Goal: Task Accomplishment & Management: Manage account settings

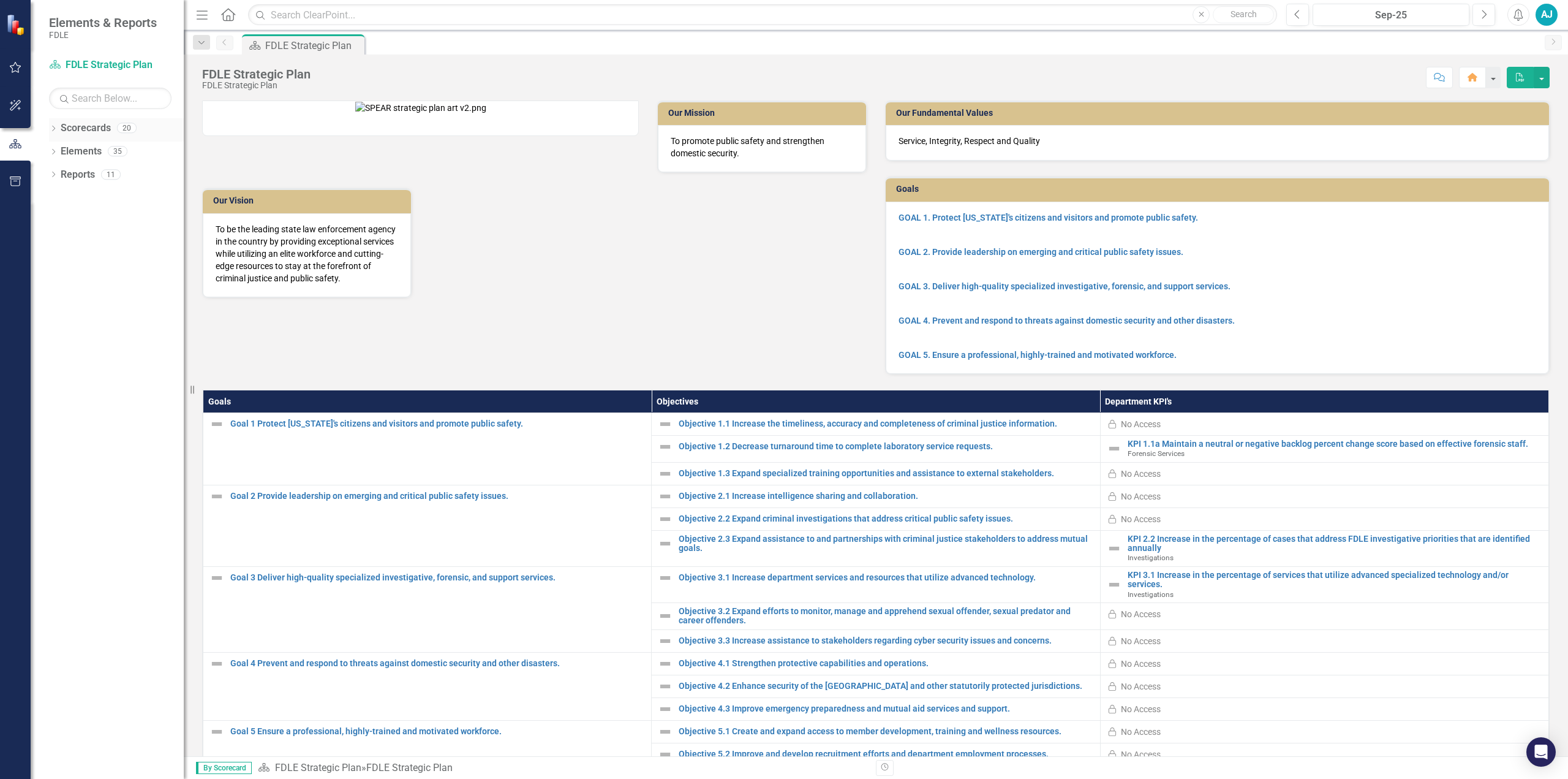
click at [54, 128] on icon "Dropdown" at bounding box center [54, 130] width 9 height 7
click at [60, 195] on icon "Dropdown" at bounding box center [60, 197] width 10 height 7
click at [73, 222] on icon "Dropdown" at bounding box center [72, 220] width 10 height 7
click at [87, 264] on icon "Dropdown" at bounding box center [84, 266] width 10 height 7
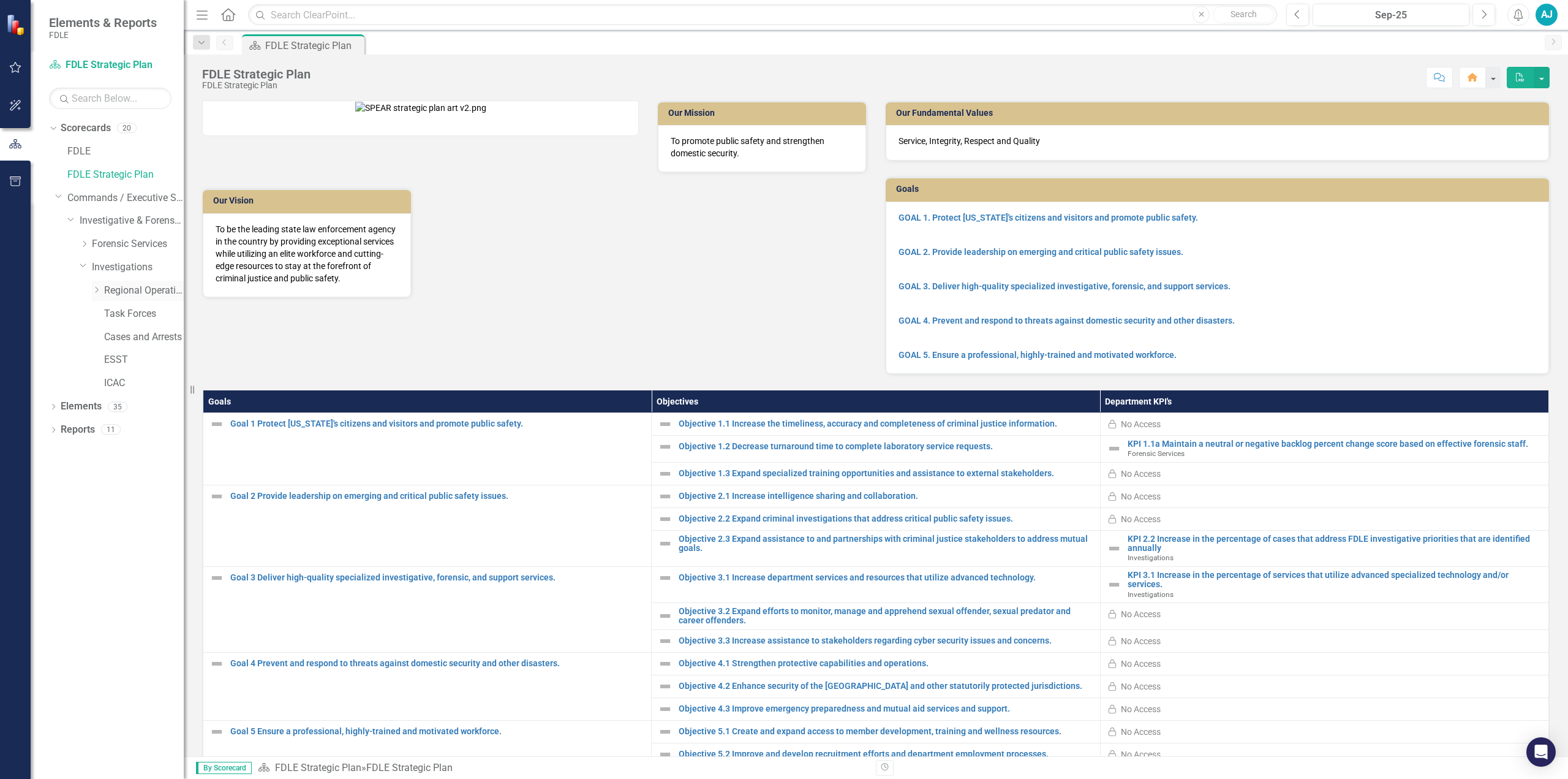
click at [97, 287] on icon "Dropdown" at bounding box center [96, 290] width 10 height 7
click at [120, 381] on link "OROC" at bounding box center [150, 383] width 68 height 14
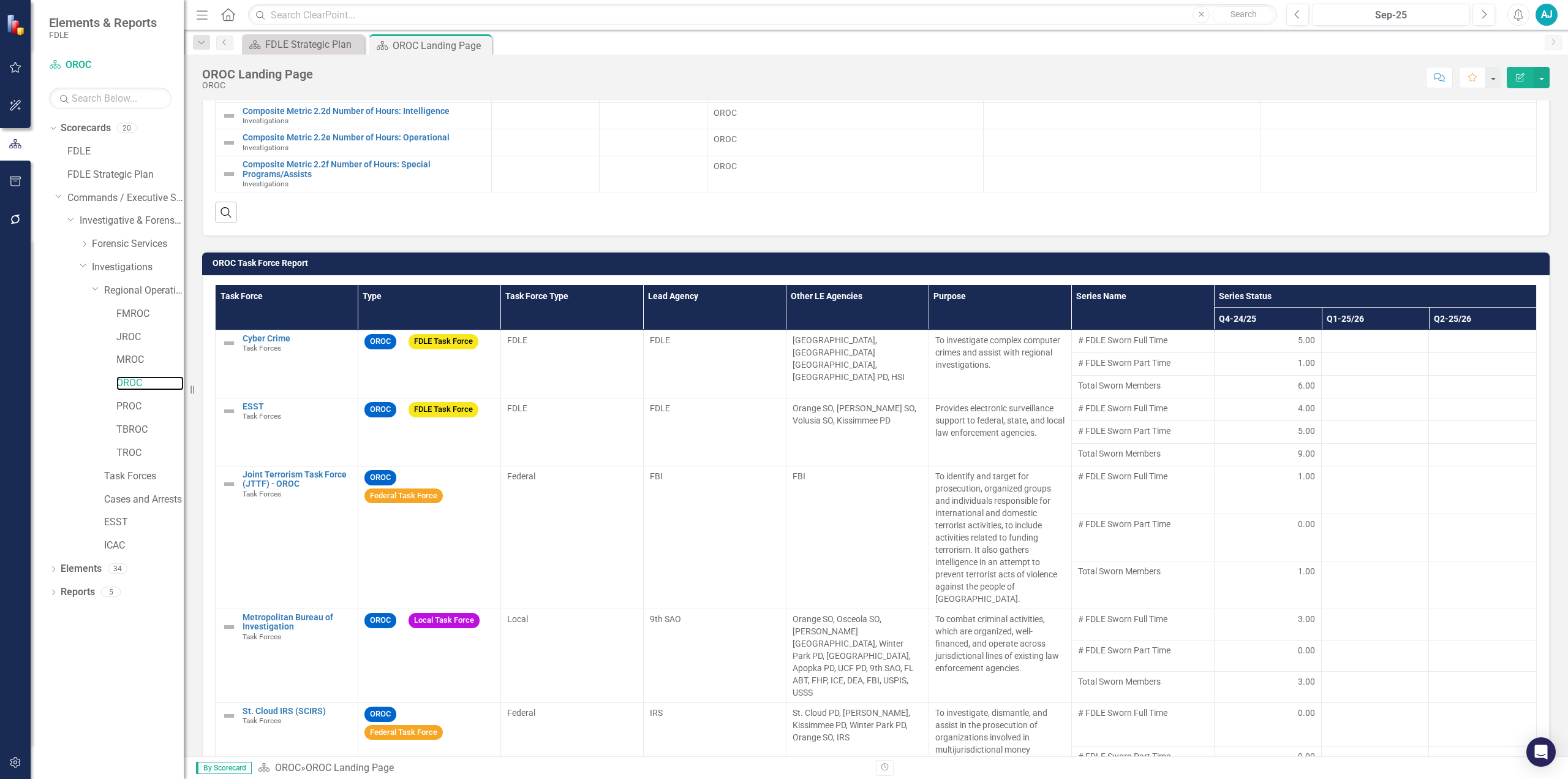
scroll to position [813, 0]
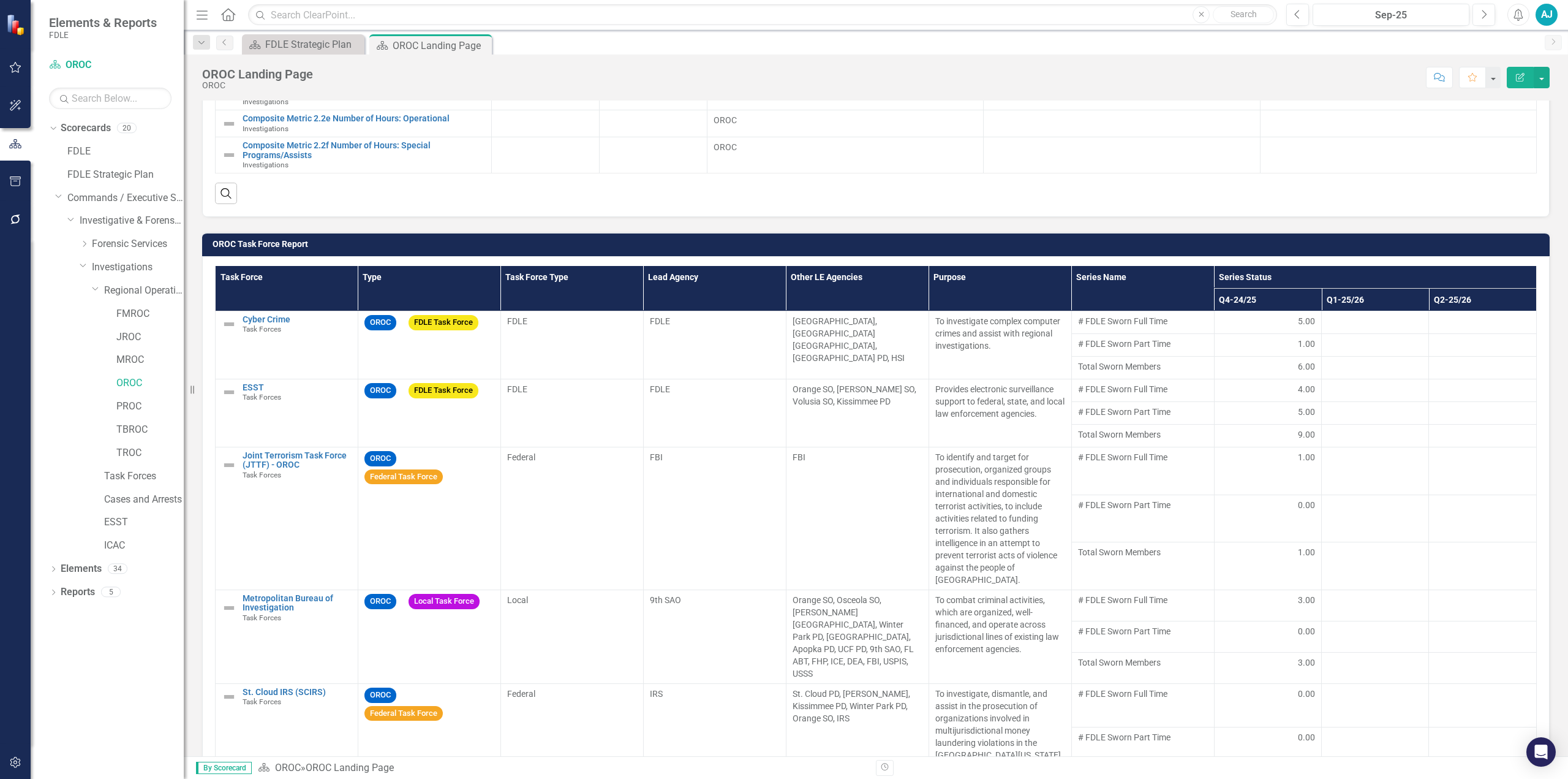
click at [820, 217] on div "OROC Task Force Report Task Force Type Task Force Type Lead Agency Other LE Age…" at bounding box center [875, 555] width 1366 height 677
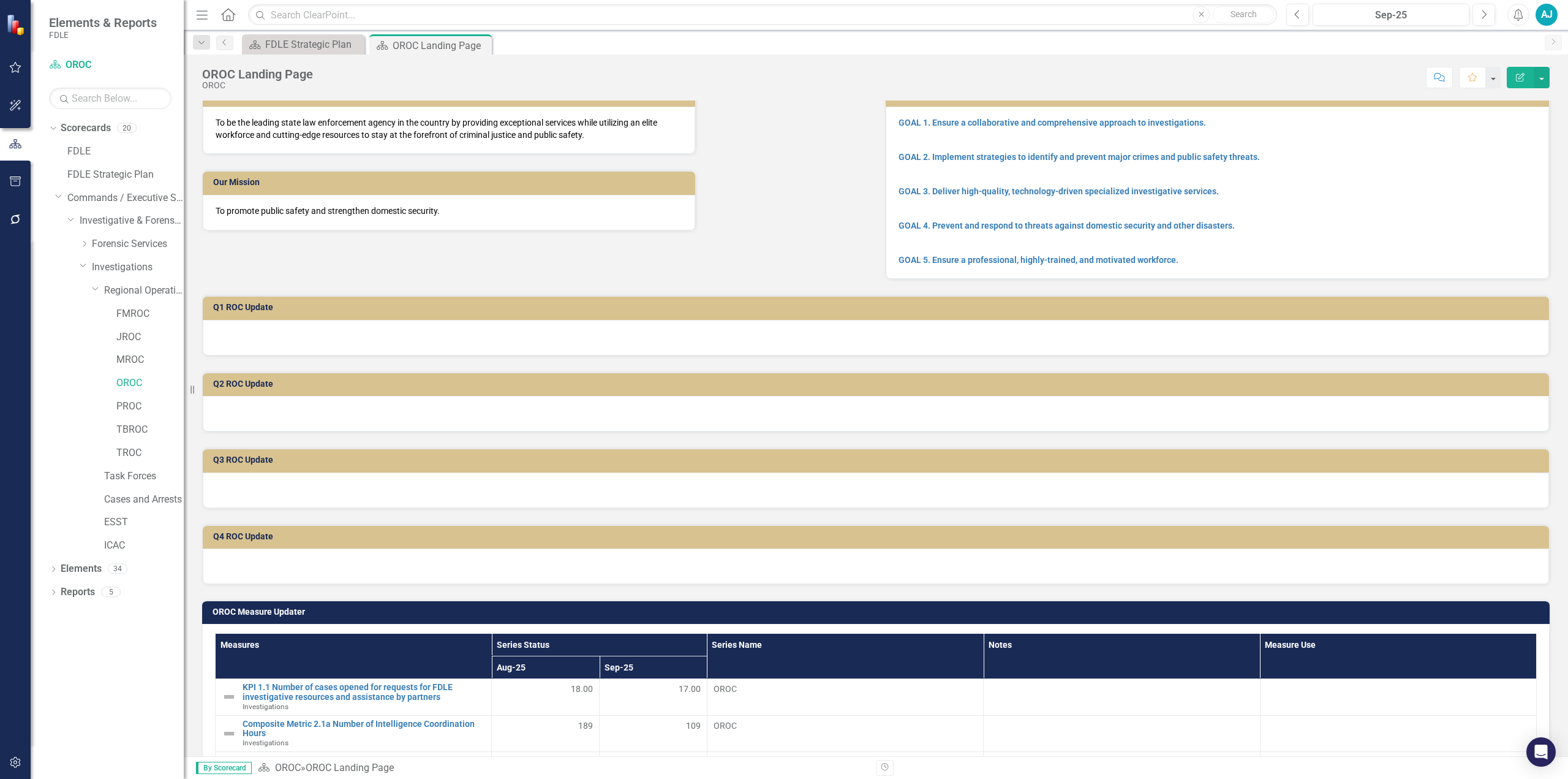
scroll to position [0, 0]
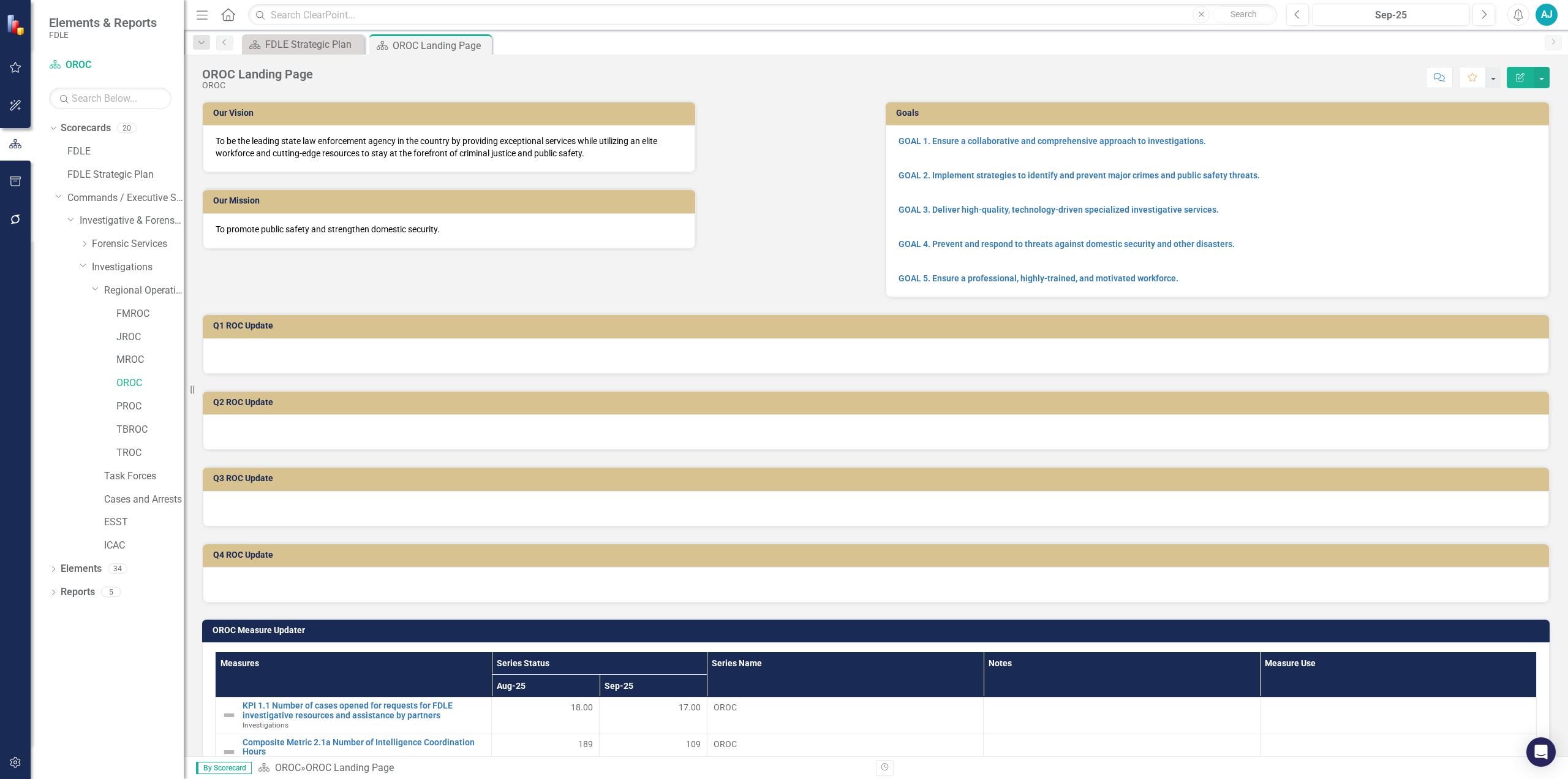
drag, startPoint x: 805, startPoint y: 134, endPoint x: 787, endPoint y: 142, distance: 19.7
click at [805, 134] on div "Our Vision To be the leading state law enforcement agency in the country by pro…" at bounding box center [534, 167] width 683 height 164
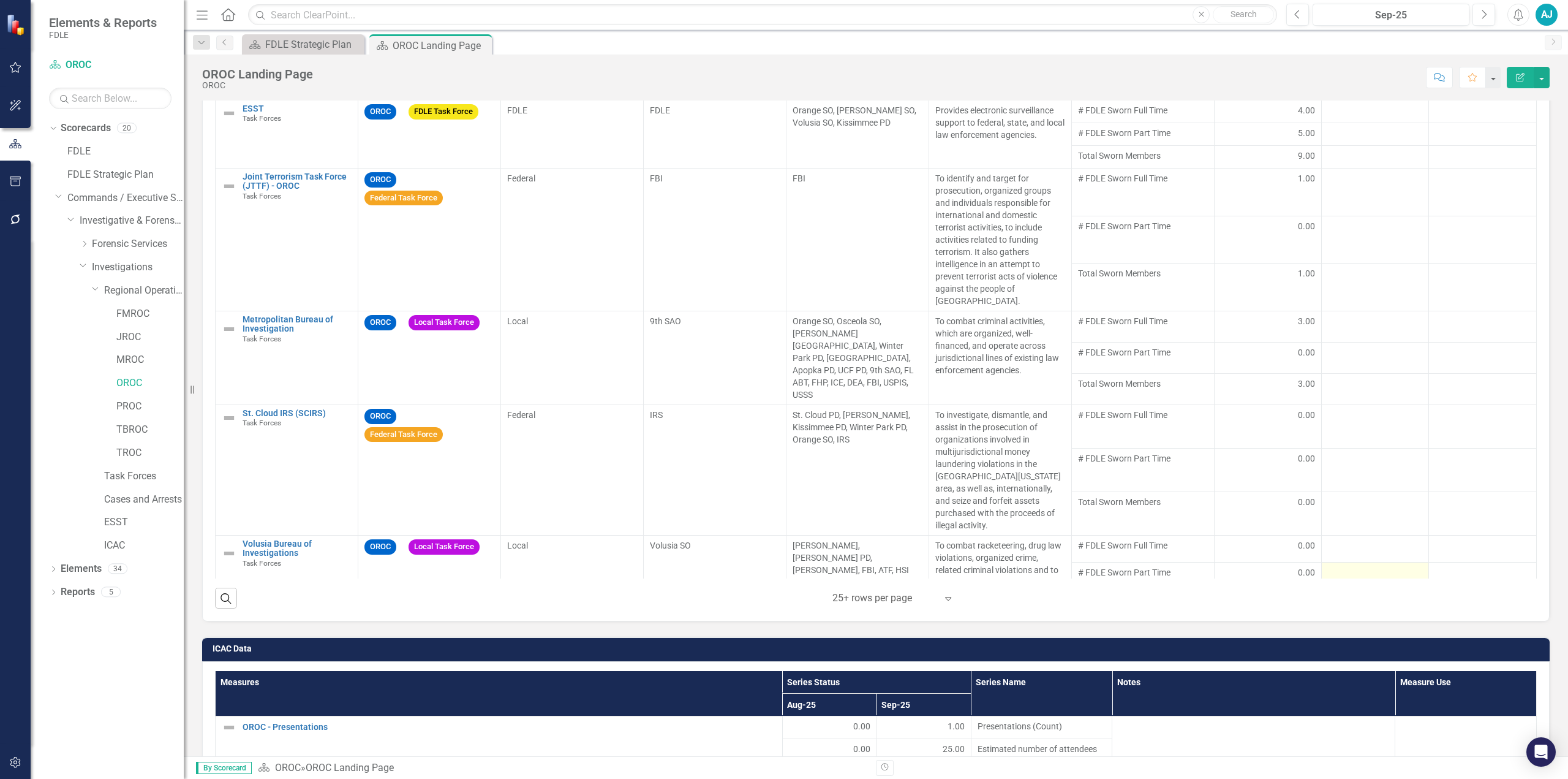
scroll to position [1103, 0]
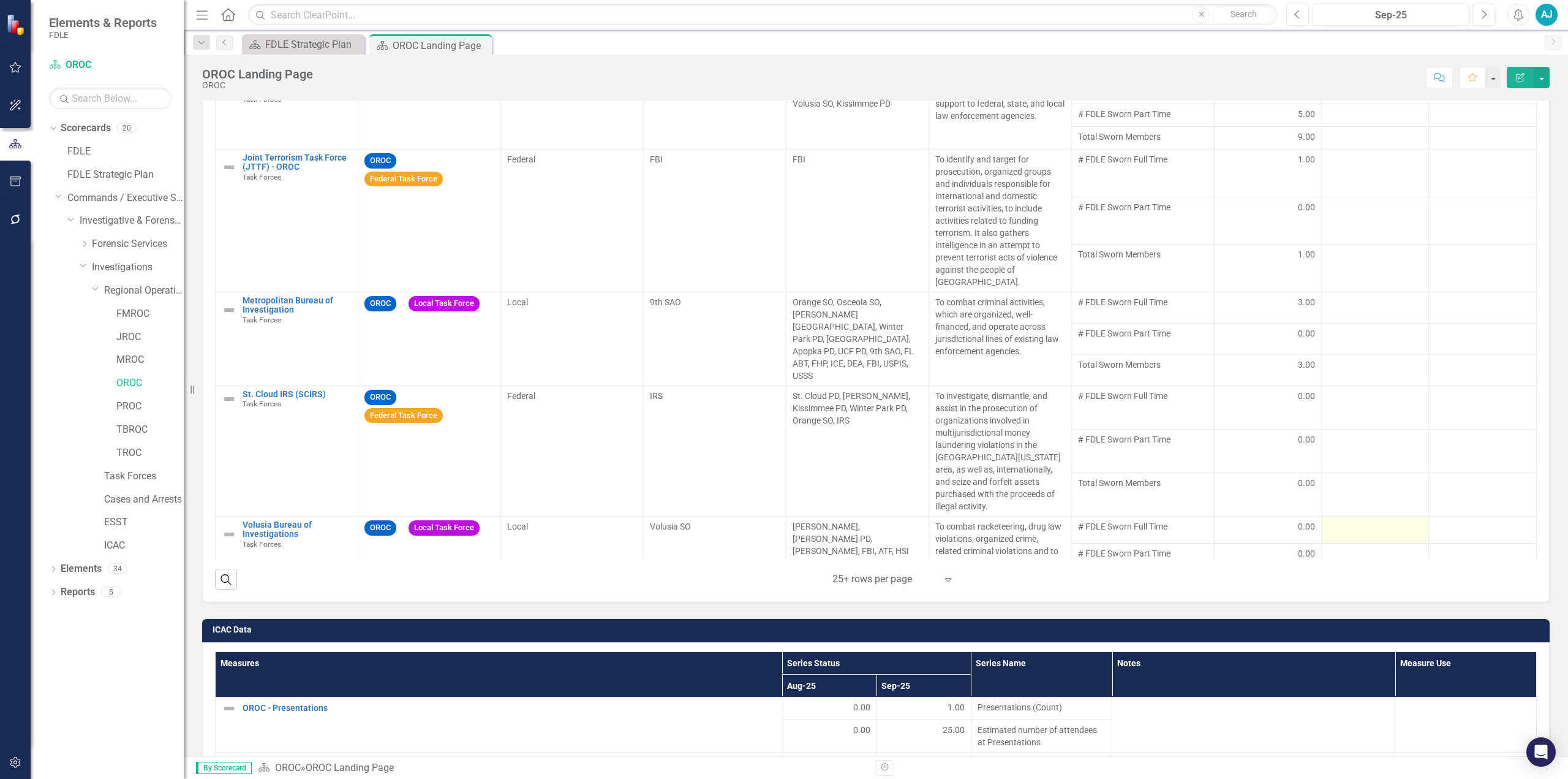
click at [1350, 520] on div at bounding box center [1375, 527] width 95 height 15
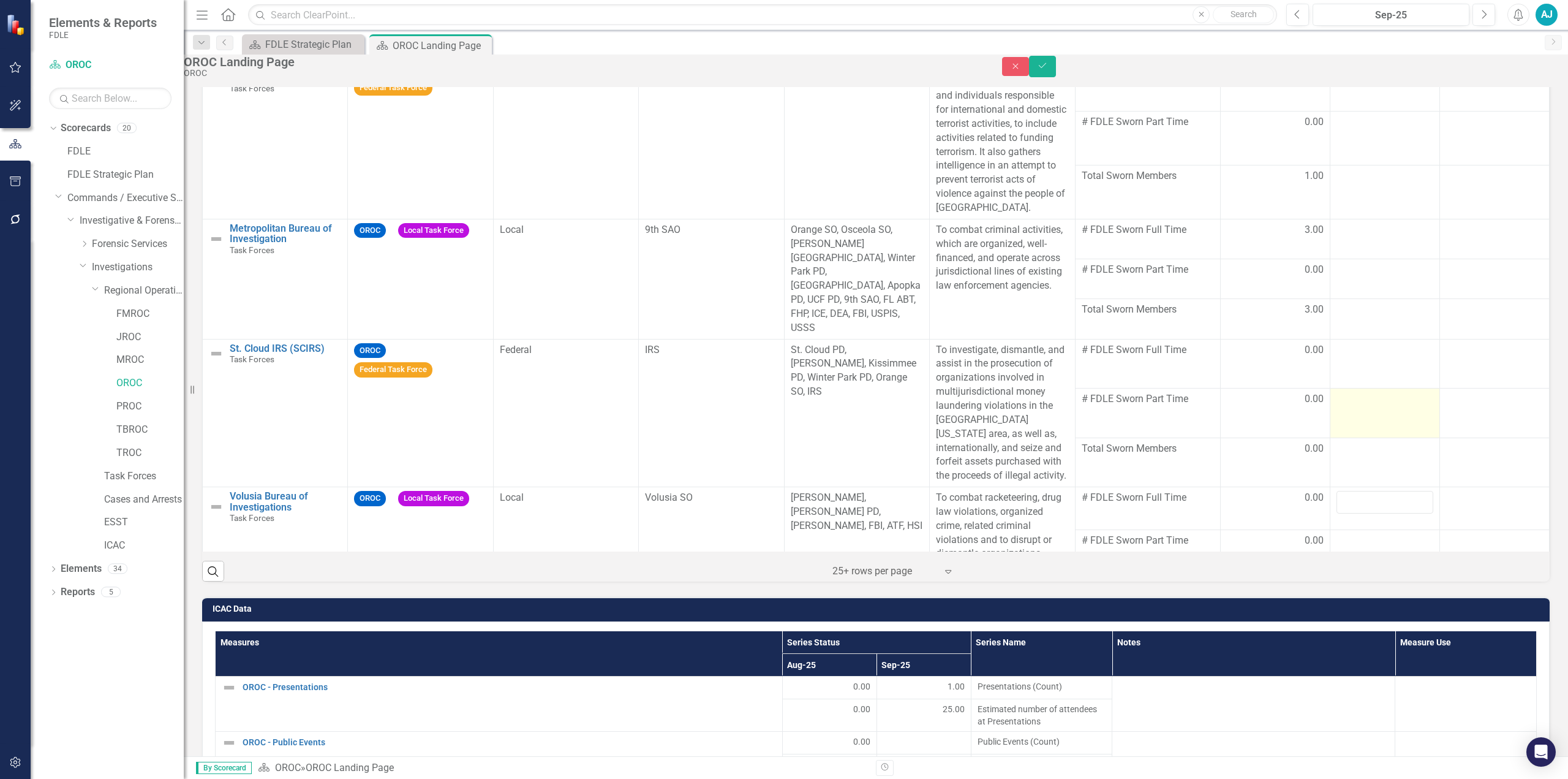
scroll to position [108, 0]
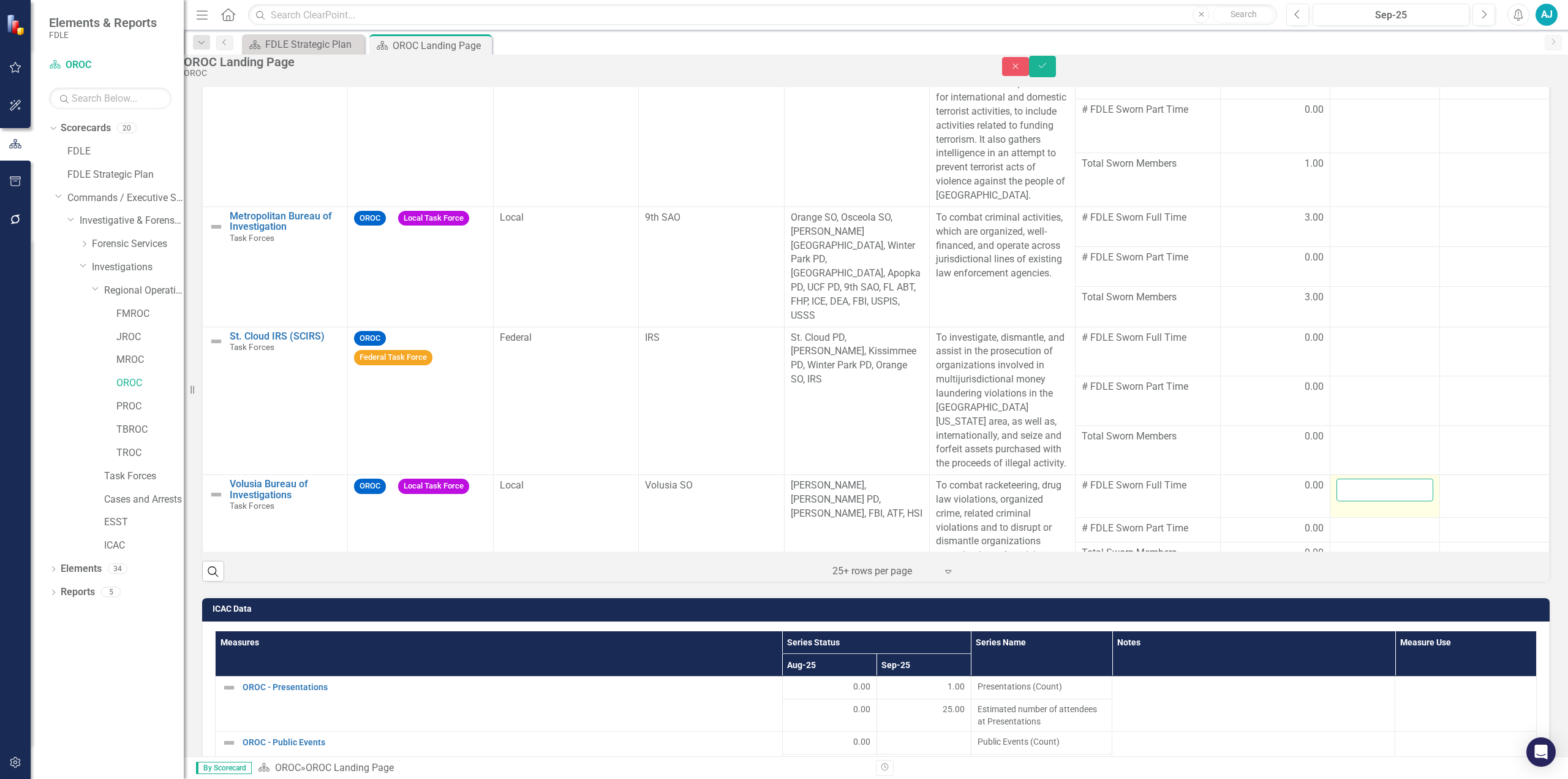
click at [1349, 479] on input "number" at bounding box center [1385, 490] width 97 height 23
type input "0"
click at [1336, 521] on div at bounding box center [1385, 528] width 97 height 15
click at [1337, 519] on input "number" at bounding box center [1385, 530] width 97 height 23
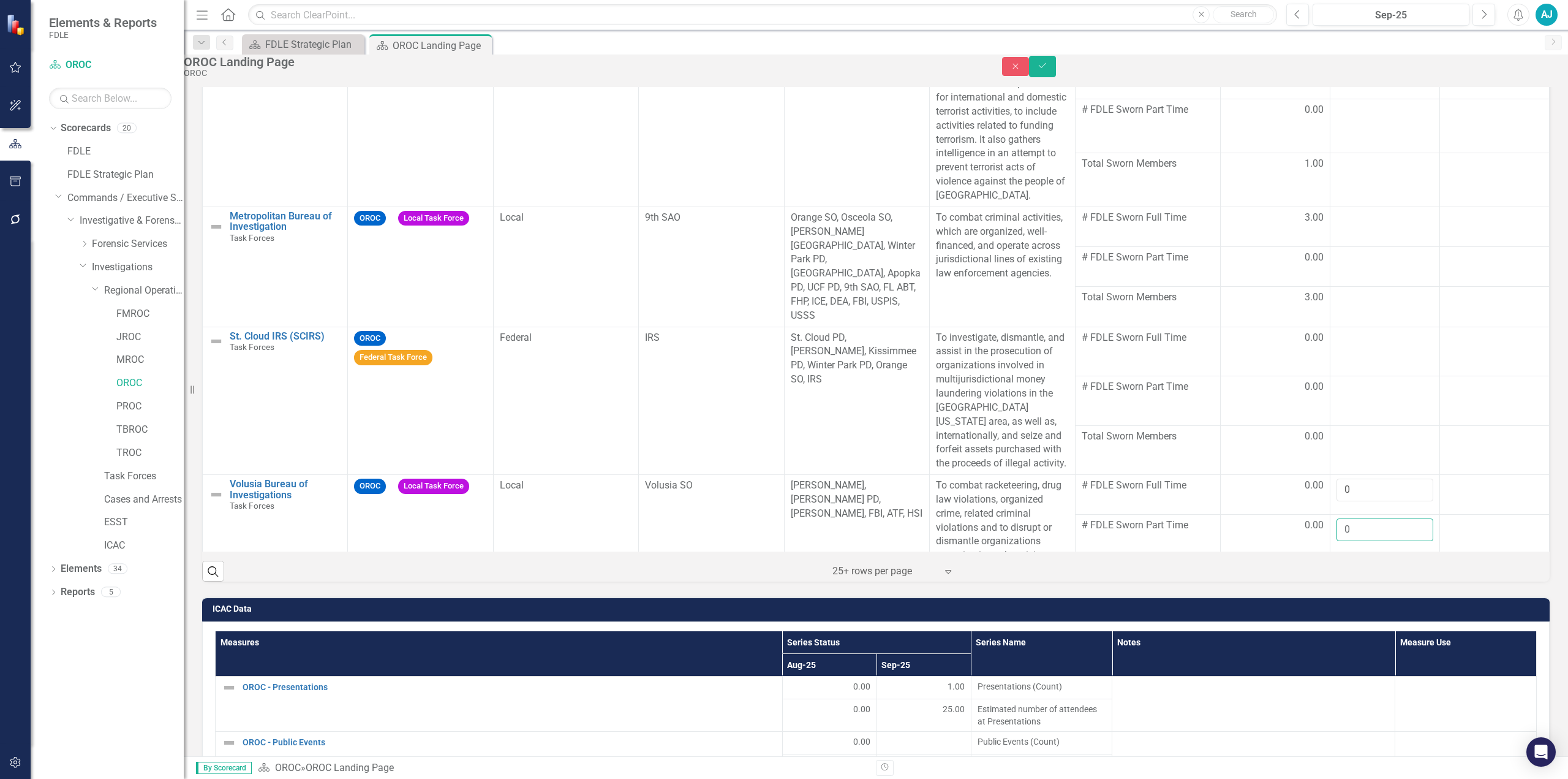
type input "0"
click at [1049, 70] on icon "Save" at bounding box center [1042, 66] width 11 height 9
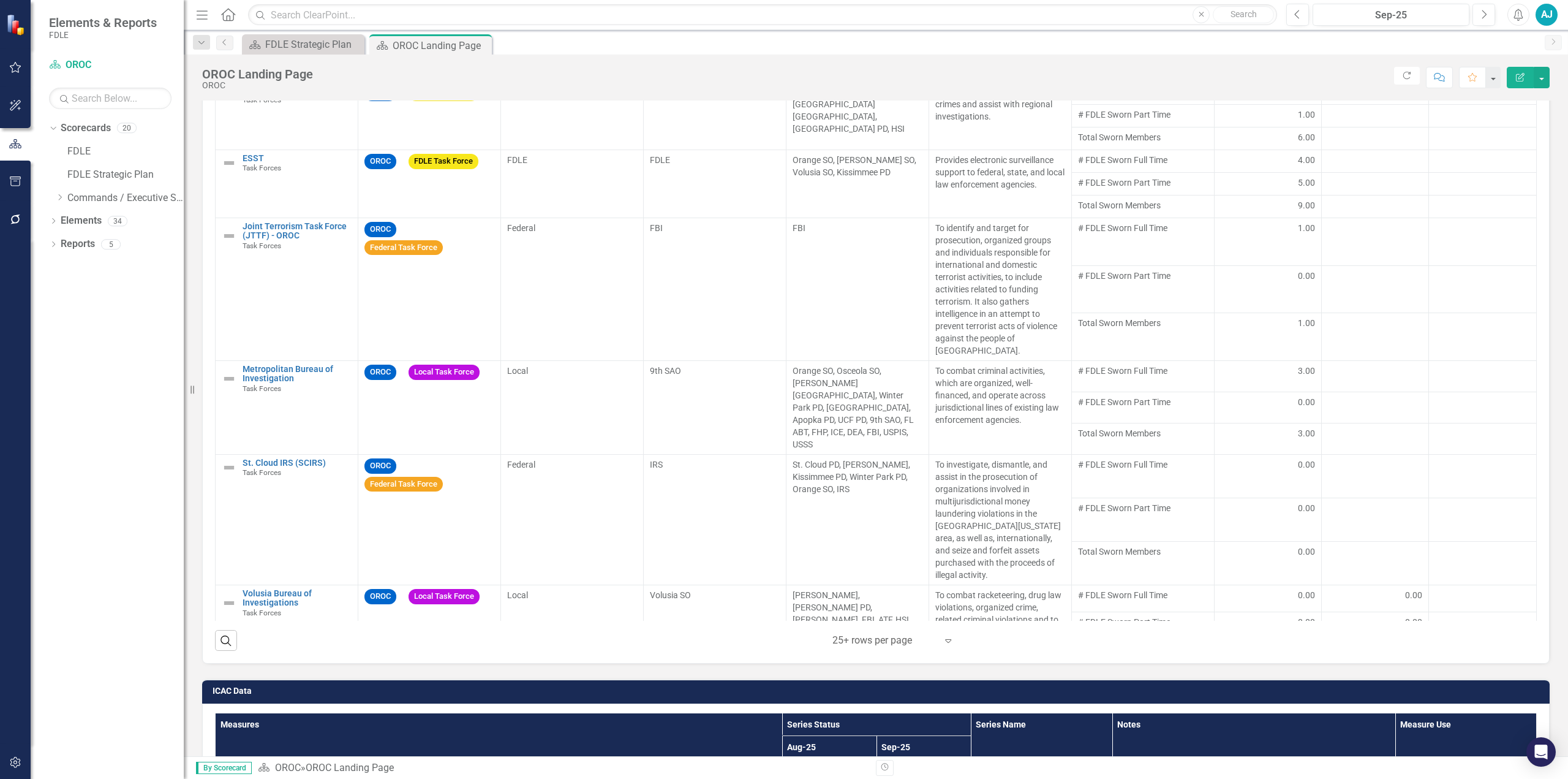
scroll to position [0, 0]
click at [1322, 363] on td at bounding box center [1375, 376] width 108 height 31
